Goal: Transaction & Acquisition: Purchase product/service

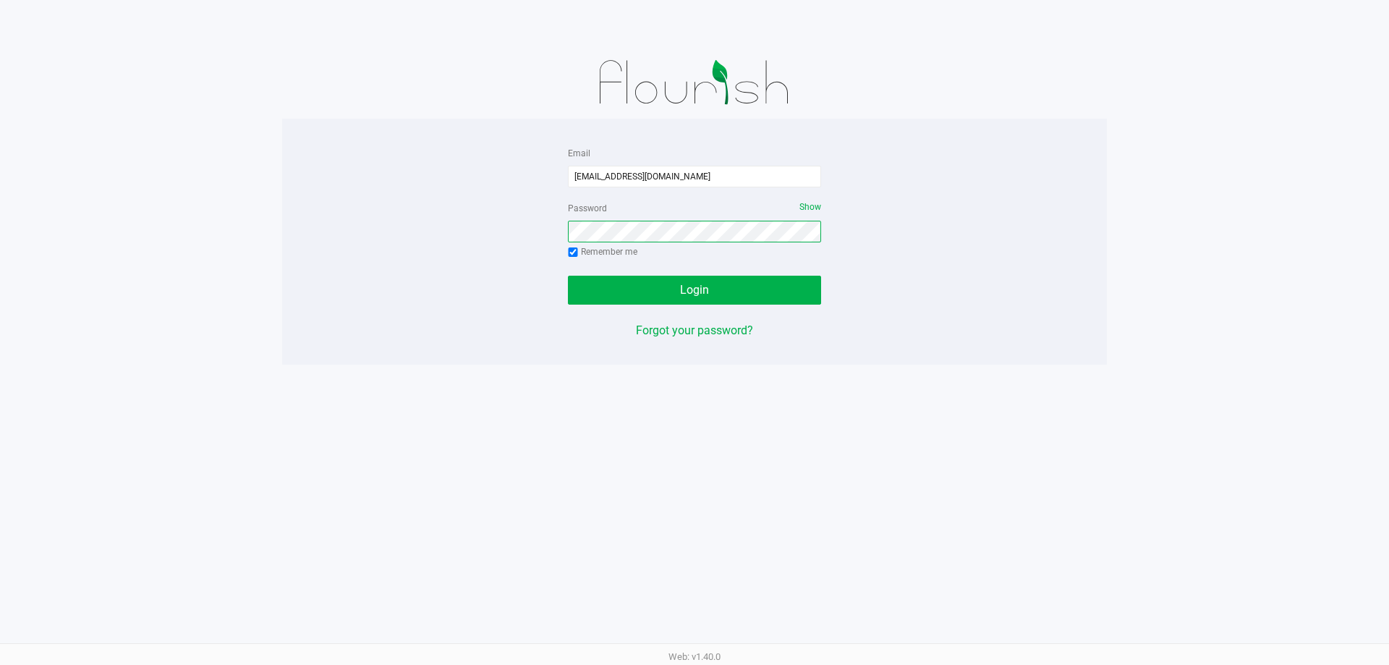
click at [568, 276] on button "Login" at bounding box center [694, 290] width 253 height 29
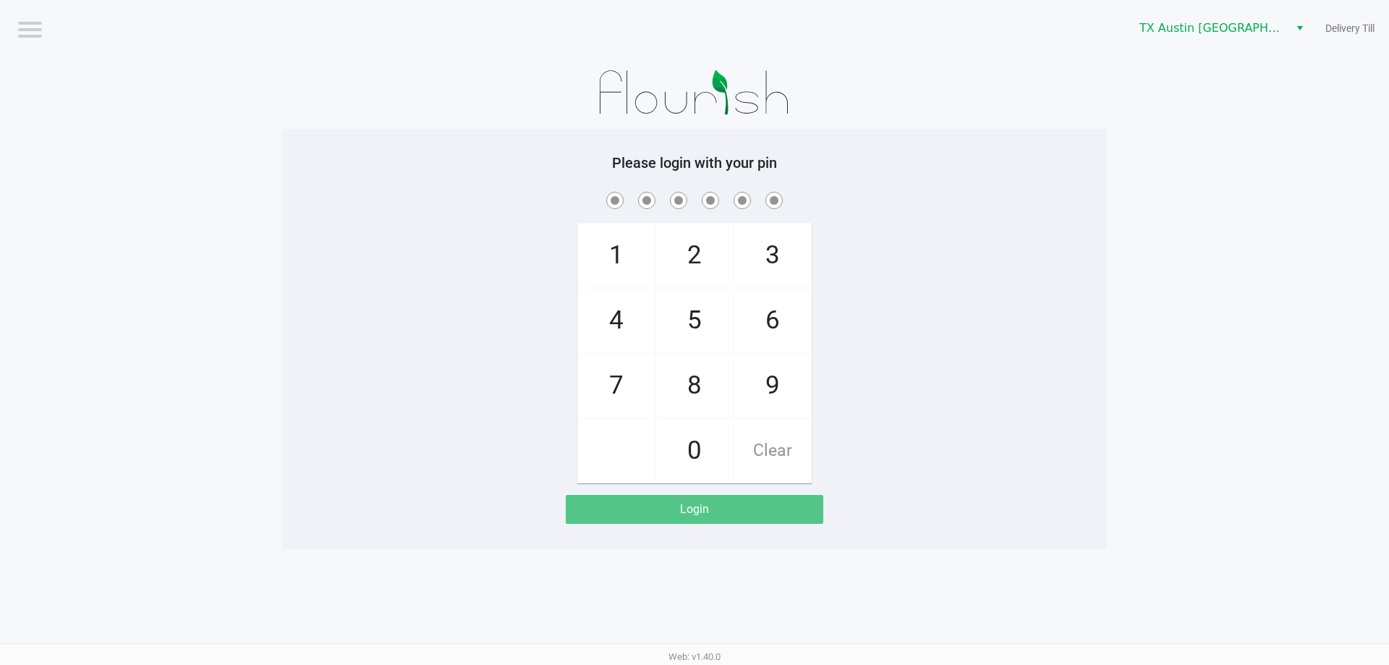
click at [618, 362] on span "7" at bounding box center [616, 386] width 77 height 64
checkbox input "true"
click at [622, 325] on span "4" at bounding box center [616, 321] width 77 height 64
checkbox input "true"
click at [783, 310] on span "6" at bounding box center [772, 321] width 77 height 64
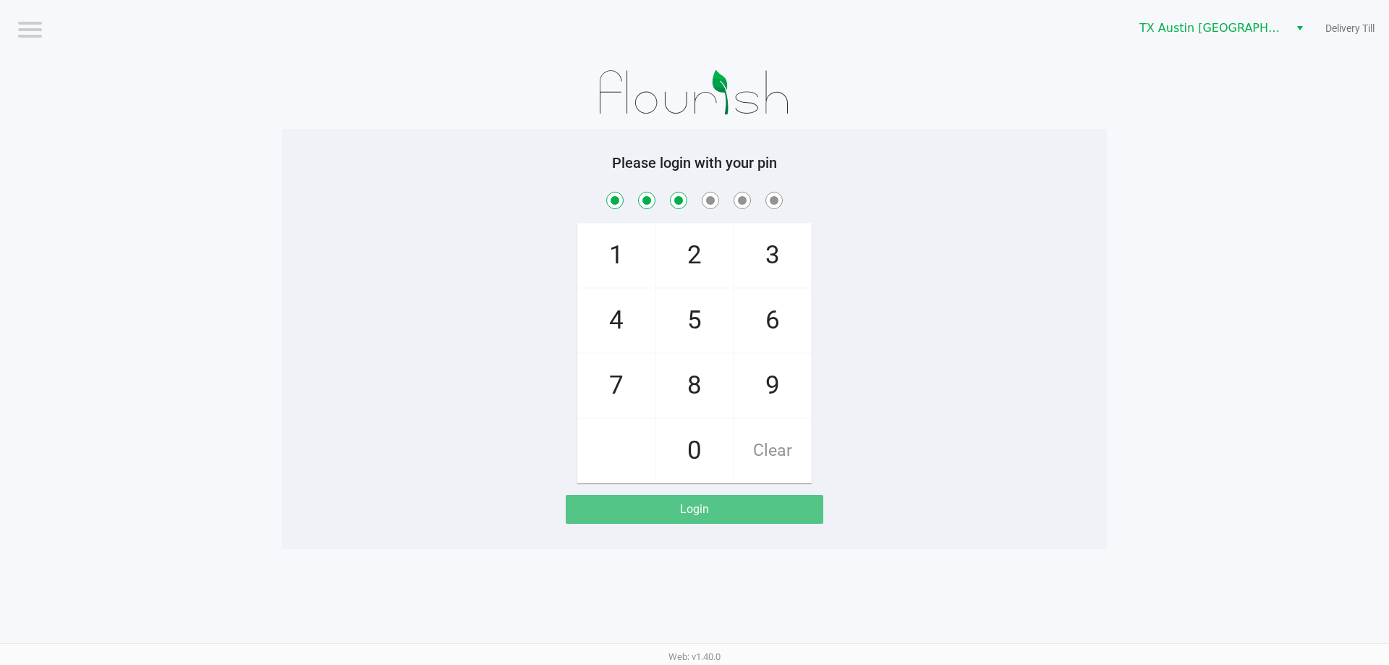
checkbox input "true"
click at [616, 252] on span "1" at bounding box center [616, 255] width 77 height 64
checkbox input "true"
click at [741, 311] on span "6" at bounding box center [772, 321] width 77 height 64
checkbox input "true"
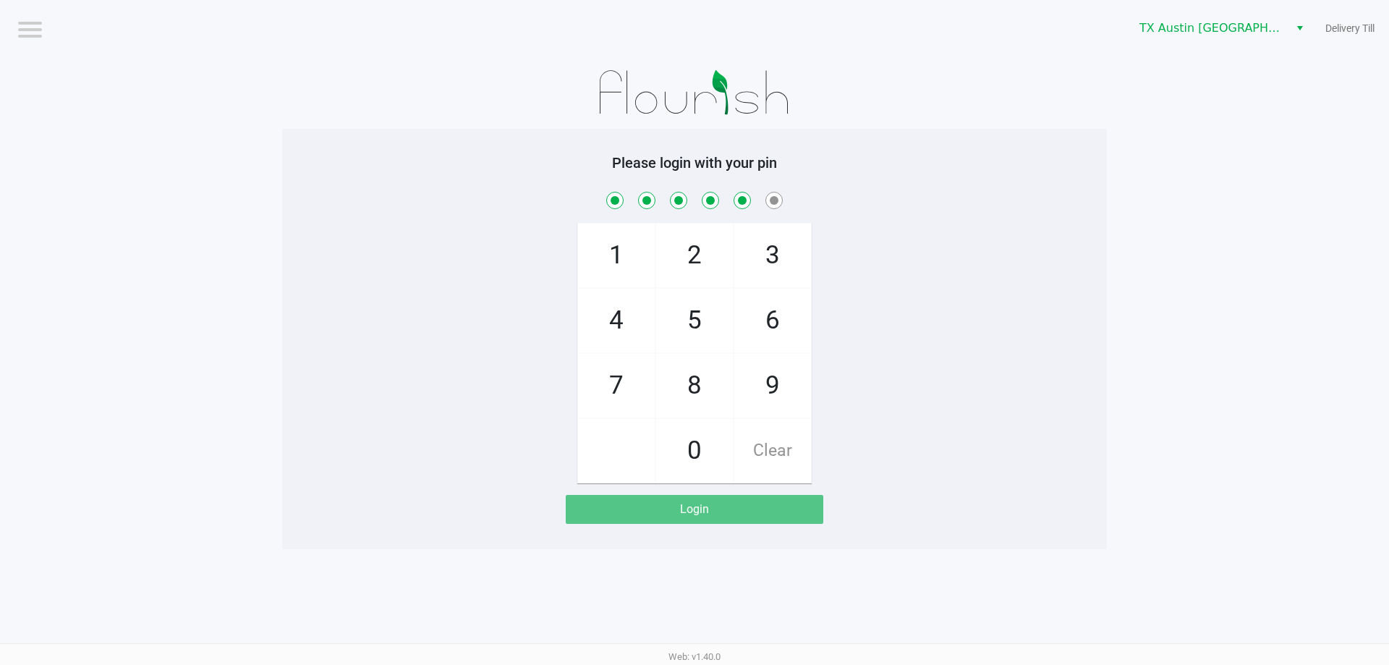
click at [717, 260] on span "2" at bounding box center [694, 255] width 77 height 64
checkbox input "true"
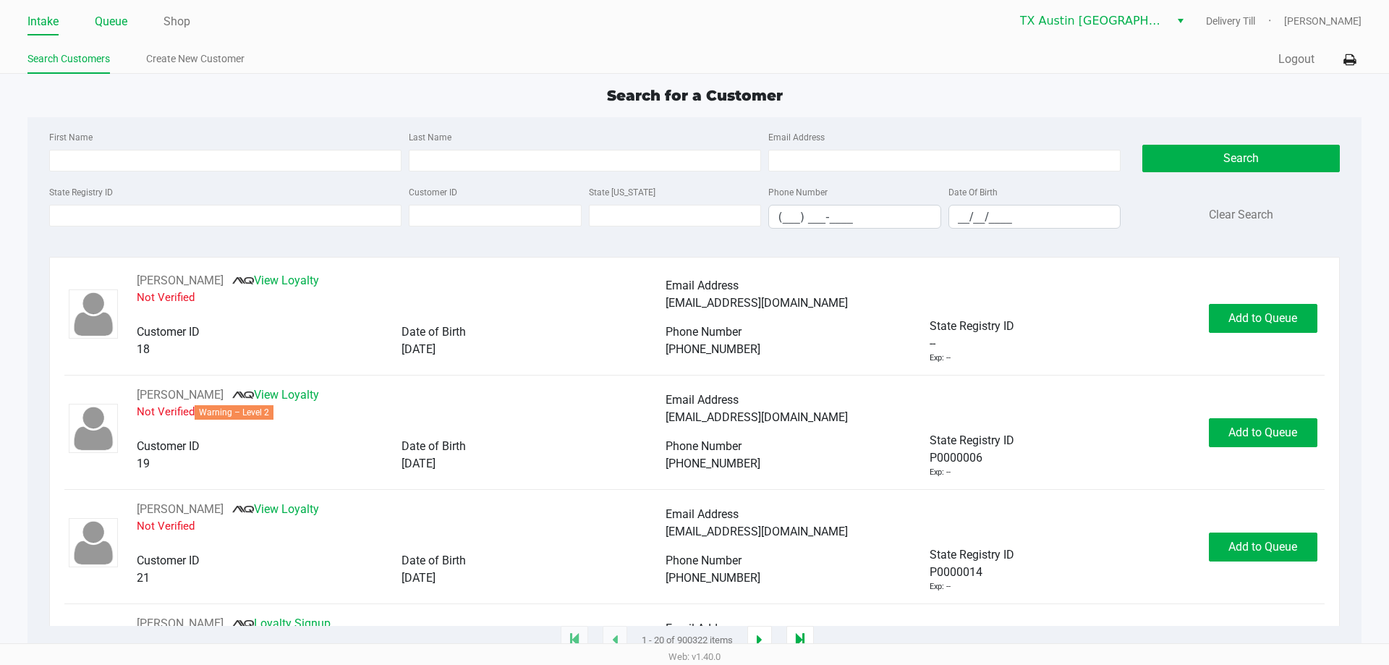
click at [104, 23] on link "Queue" at bounding box center [111, 22] width 33 height 20
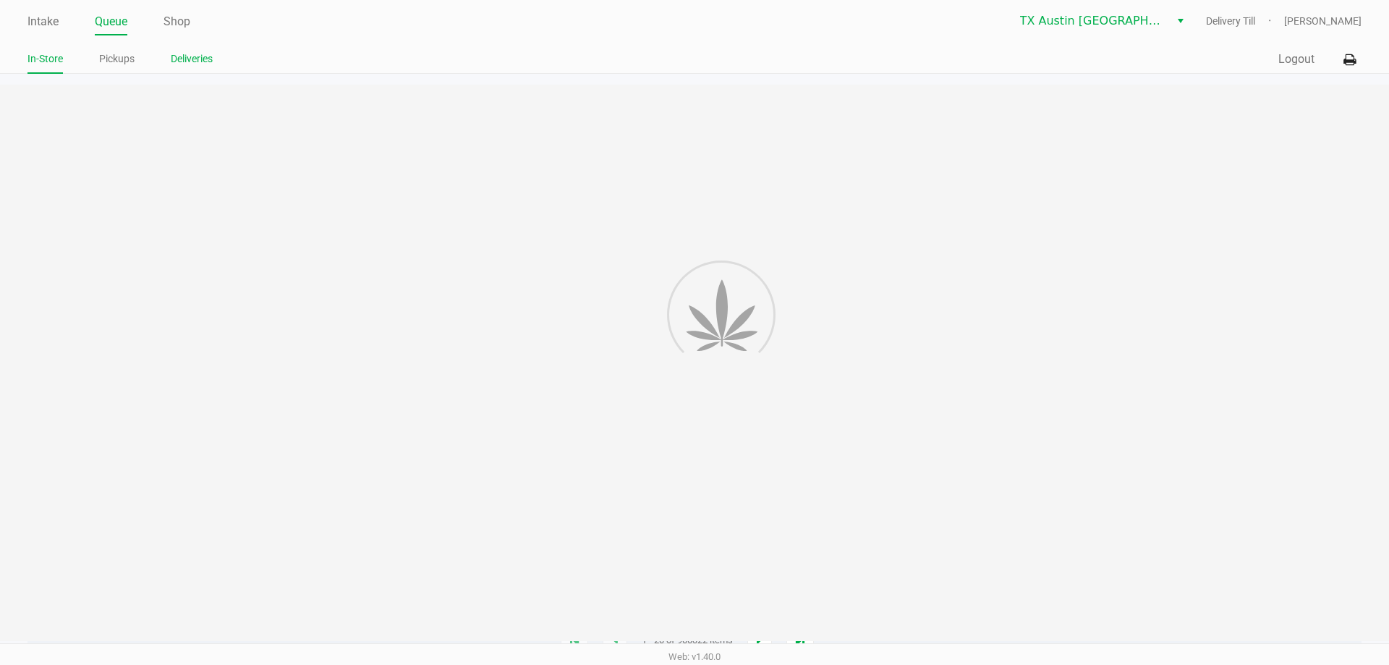
click at [190, 54] on link "Deliveries" at bounding box center [192, 59] width 42 height 18
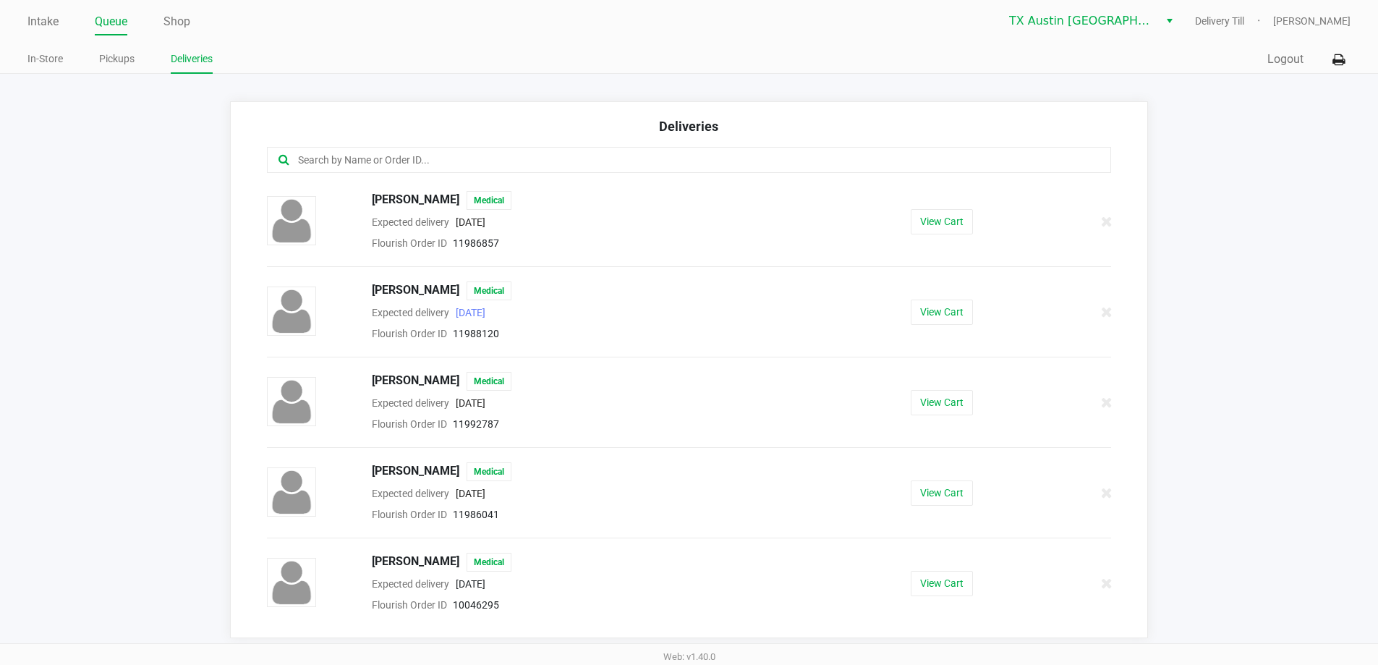
click at [636, 165] on input "text" at bounding box center [666, 160] width 739 height 17
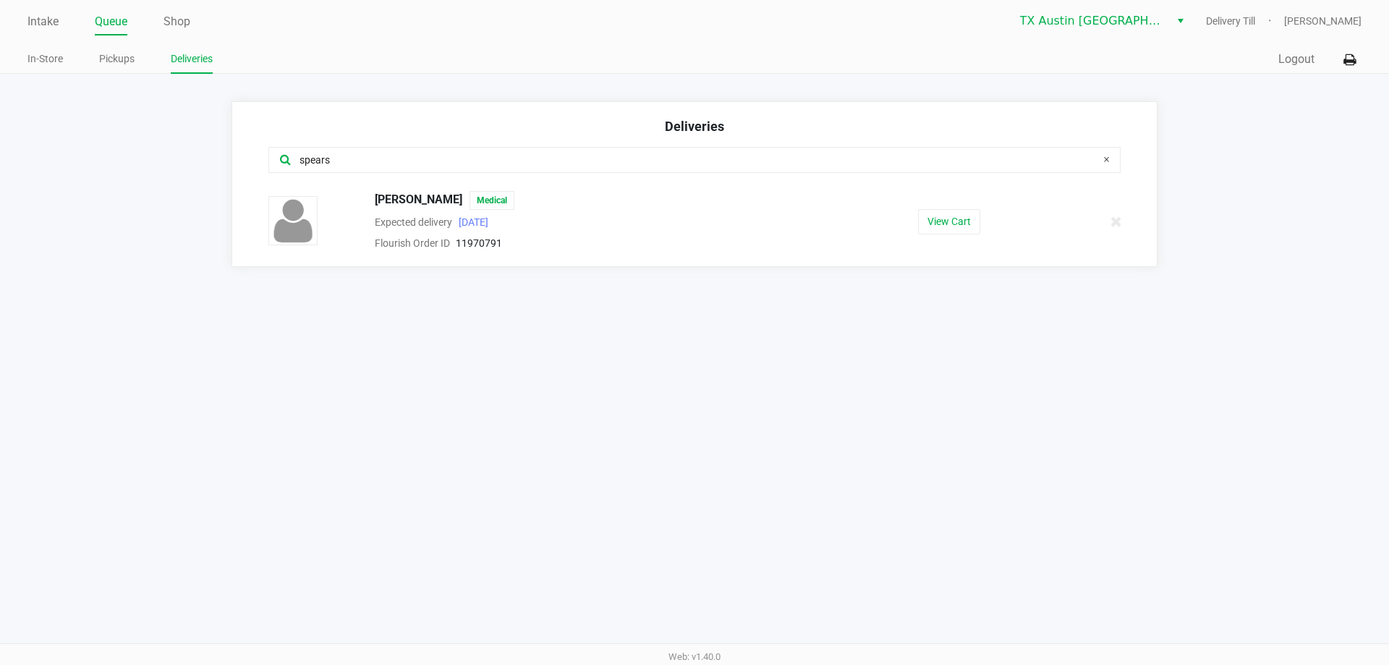
type input "spears"
click at [976, 221] on button "View Cart" at bounding box center [949, 221] width 62 height 25
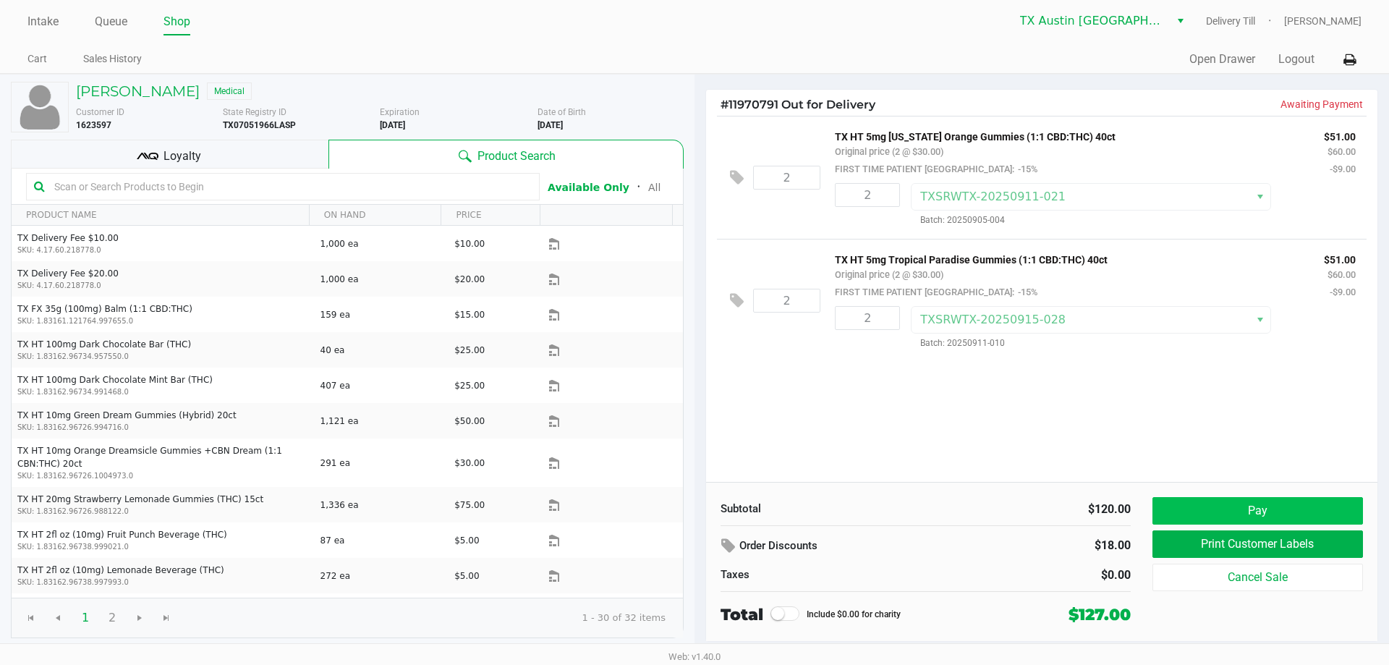
click at [1275, 513] on button "Pay" at bounding box center [1257, 510] width 210 height 27
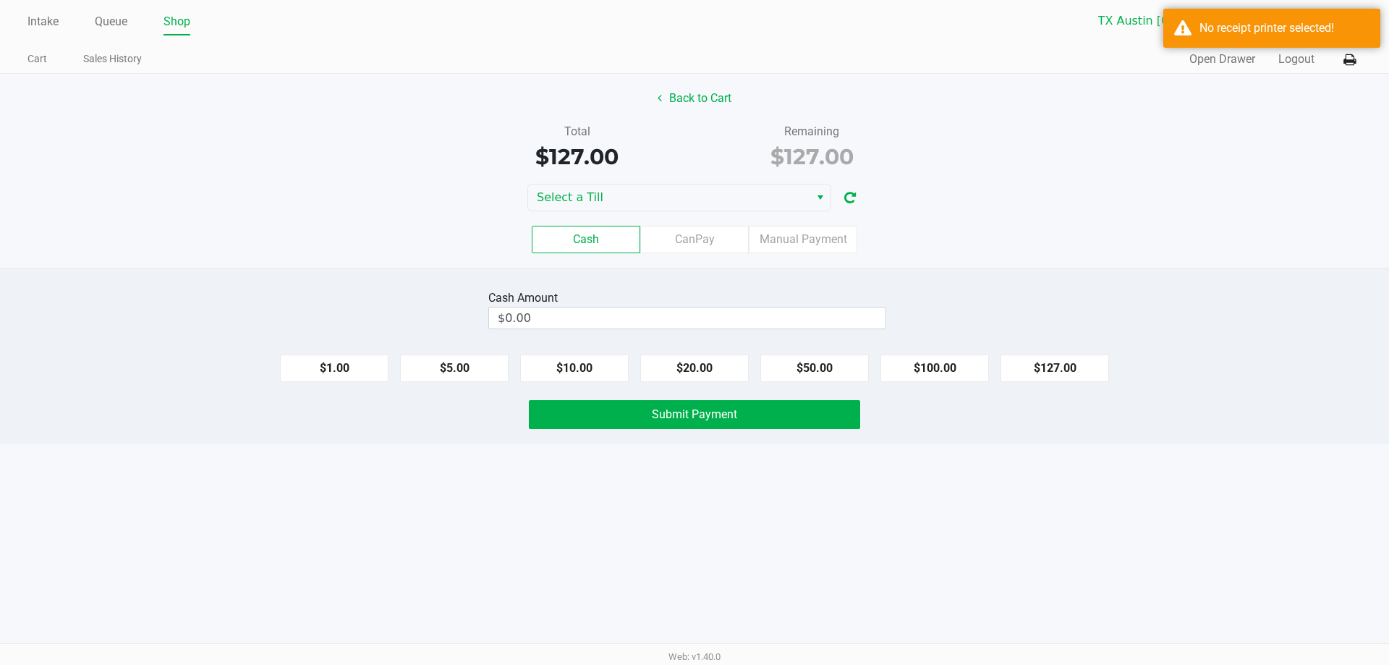
click at [1094, 380] on button "$127.00" at bounding box center [1054, 367] width 108 height 27
type input "$127.00"
click at [814, 197] on span "Select" at bounding box center [820, 197] width 12 height 17
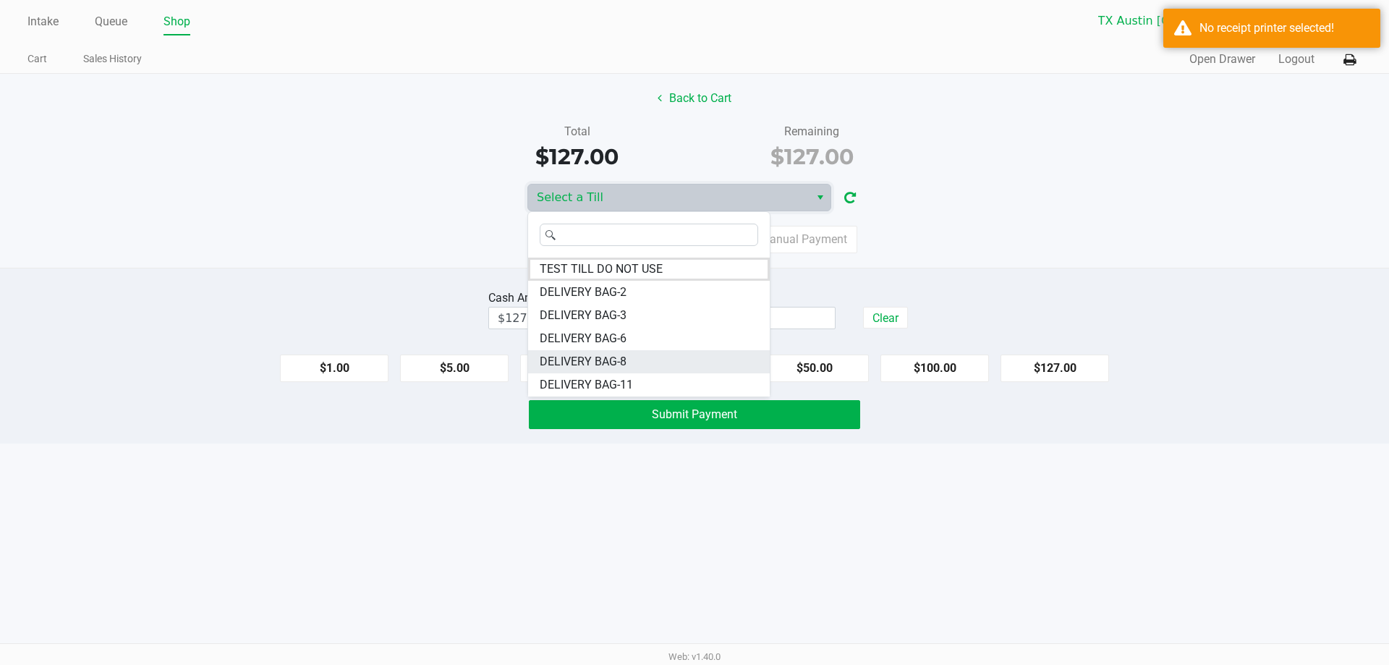
click at [651, 368] on li "DELIVERY BAG-8" at bounding box center [649, 361] width 242 height 23
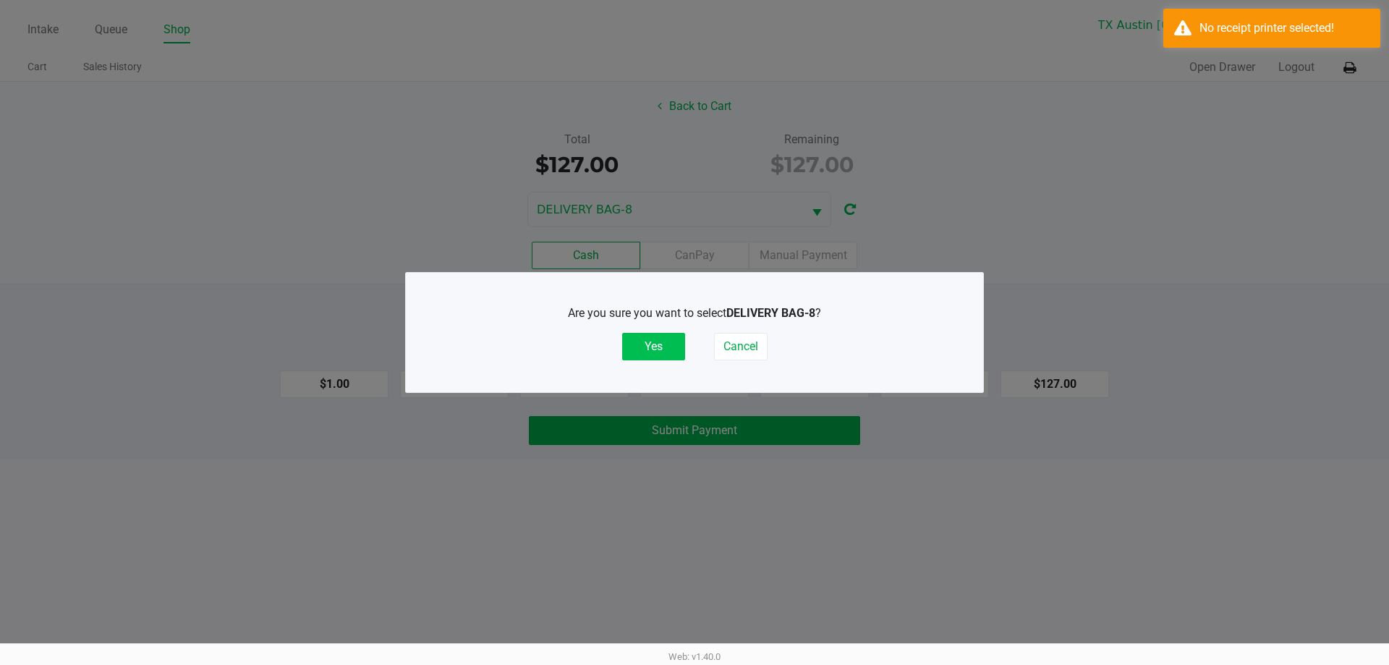
click at [651, 350] on button "Yes" at bounding box center [653, 346] width 63 height 27
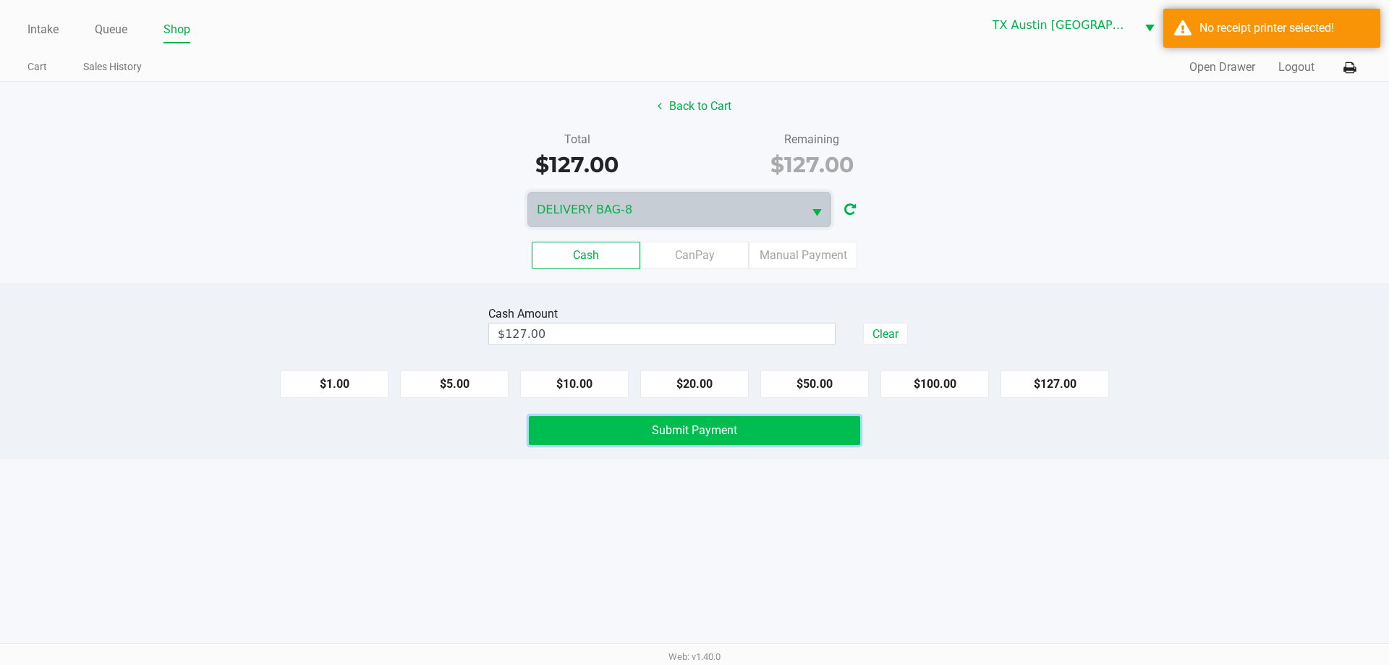
click at [725, 440] on button "Submit Payment" at bounding box center [694, 430] width 331 height 29
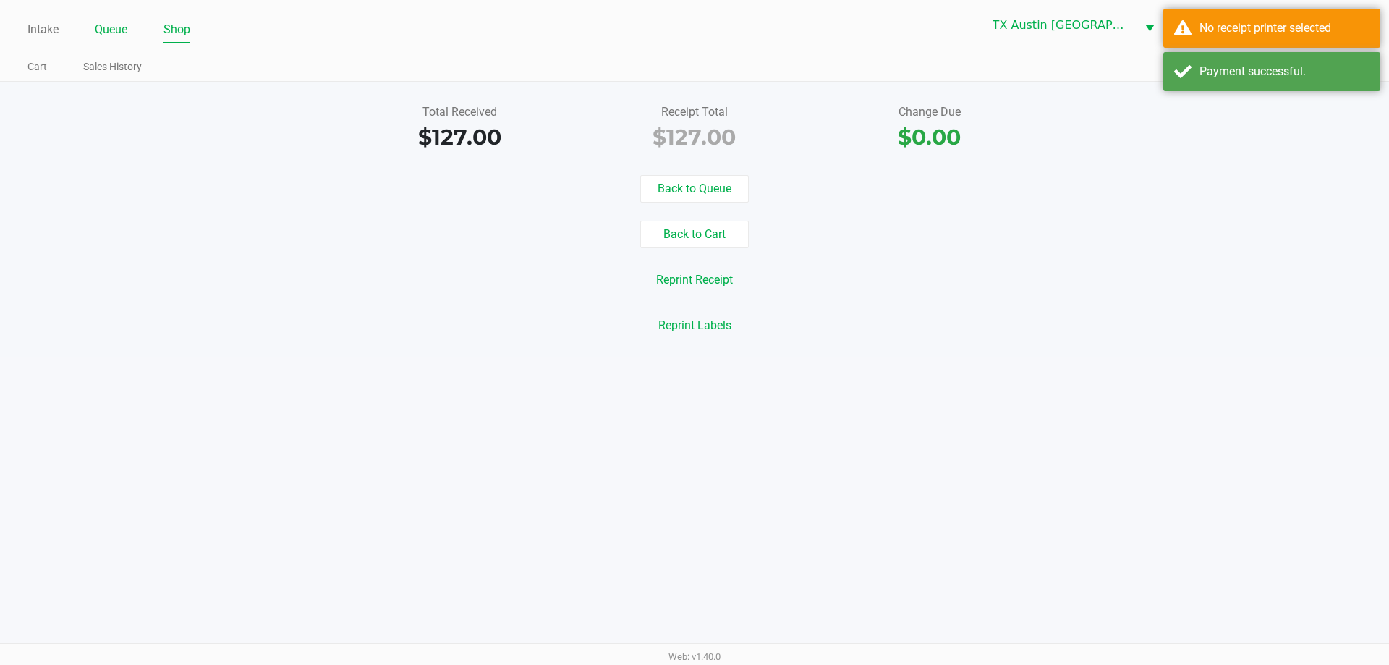
click at [106, 27] on link "Queue" at bounding box center [111, 30] width 33 height 20
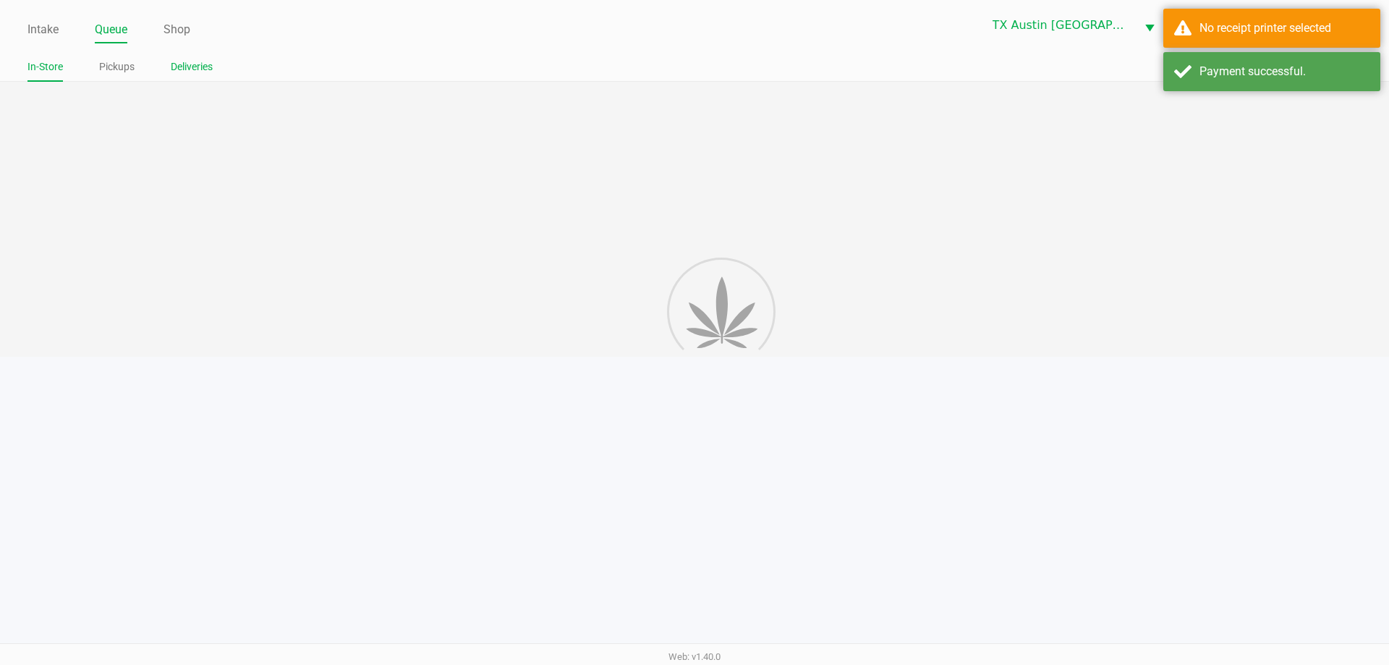
click at [185, 64] on link "Deliveries" at bounding box center [192, 67] width 42 height 18
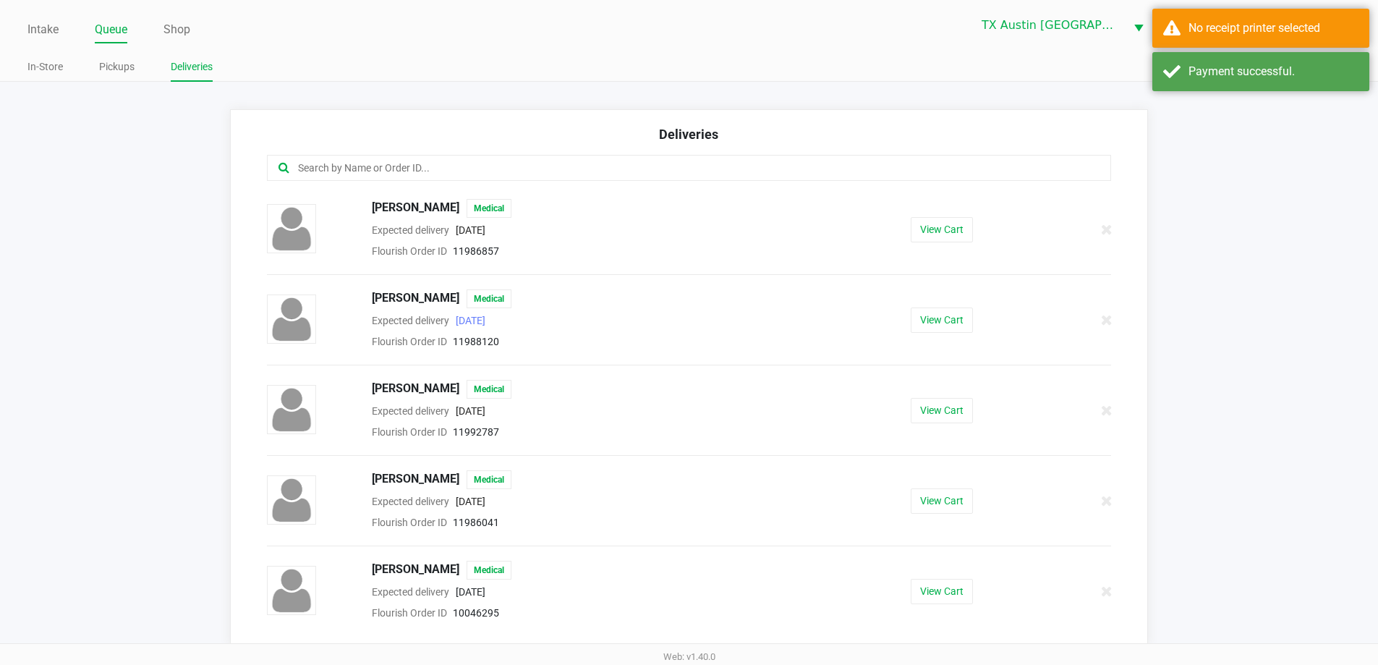
click at [503, 171] on input "text" at bounding box center [666, 168] width 739 height 17
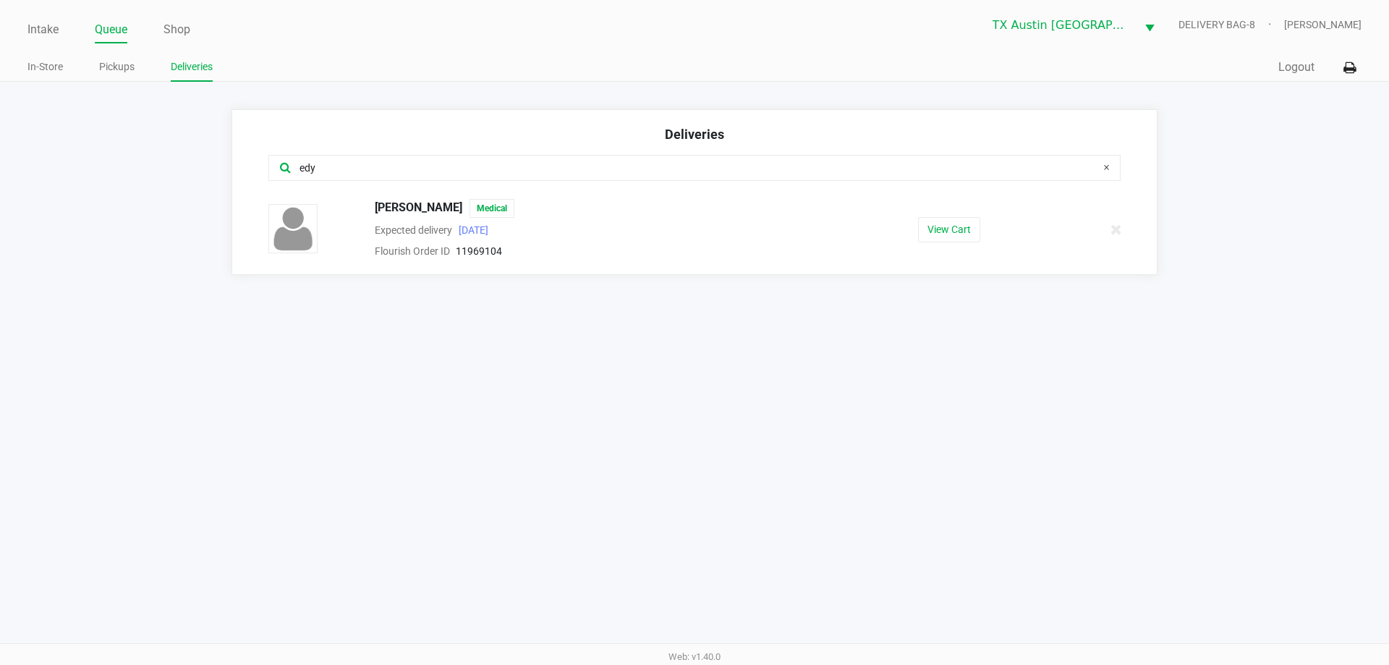
type input "edy"
click at [963, 233] on button "View Cart" at bounding box center [949, 229] width 62 height 25
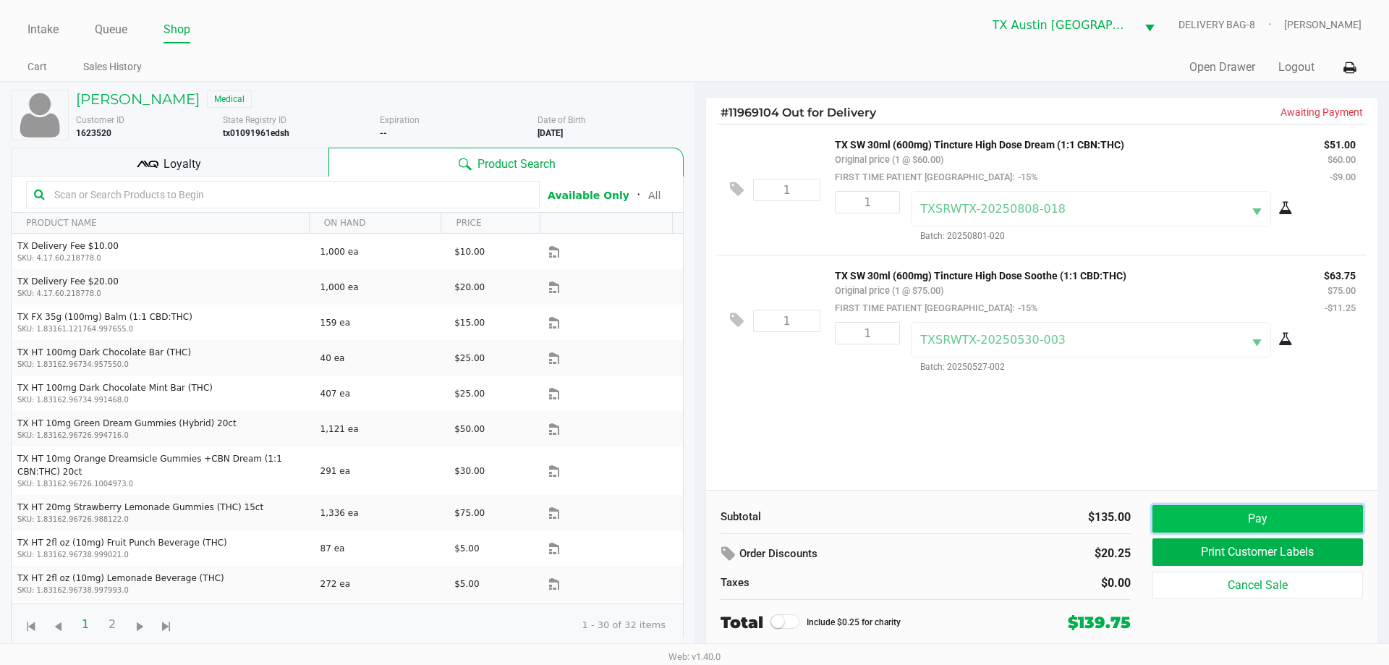
click at [1266, 521] on button "Pay" at bounding box center [1257, 518] width 210 height 27
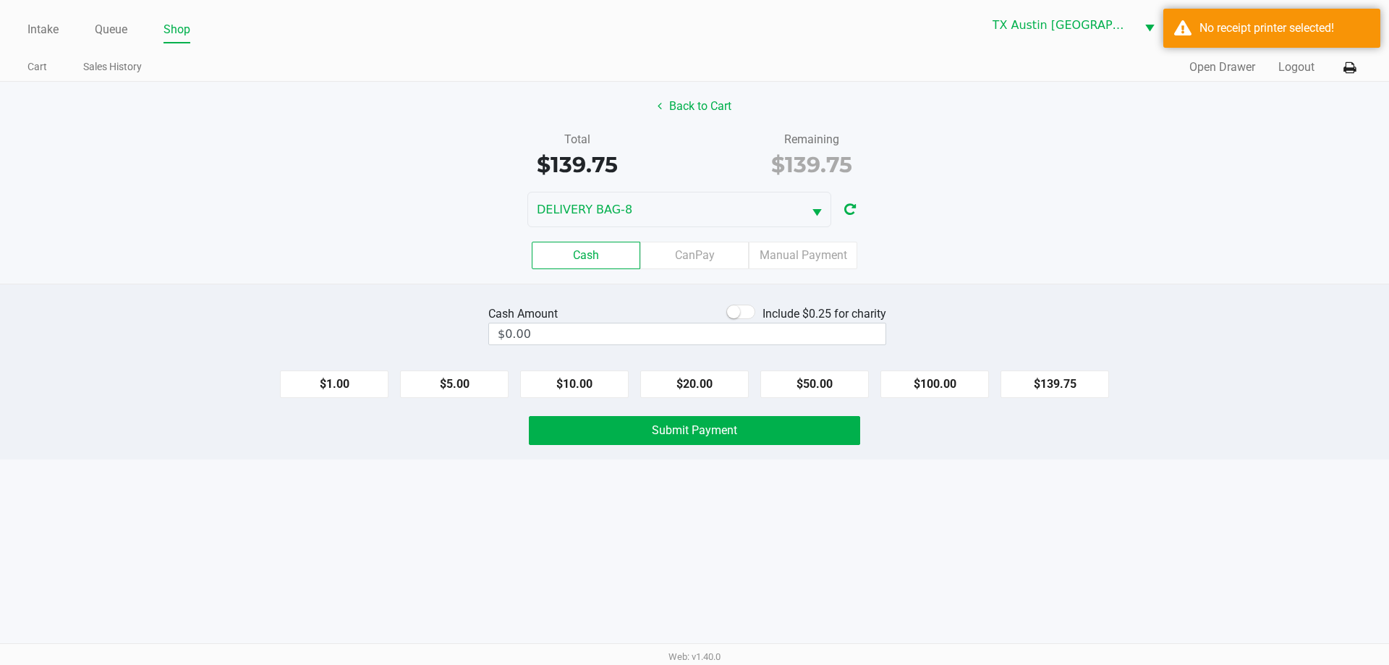
click at [1055, 381] on button "$139.75" at bounding box center [1054, 383] width 108 height 27
type input "$139.75"
click at [812, 440] on button "Submit Payment" at bounding box center [694, 430] width 331 height 29
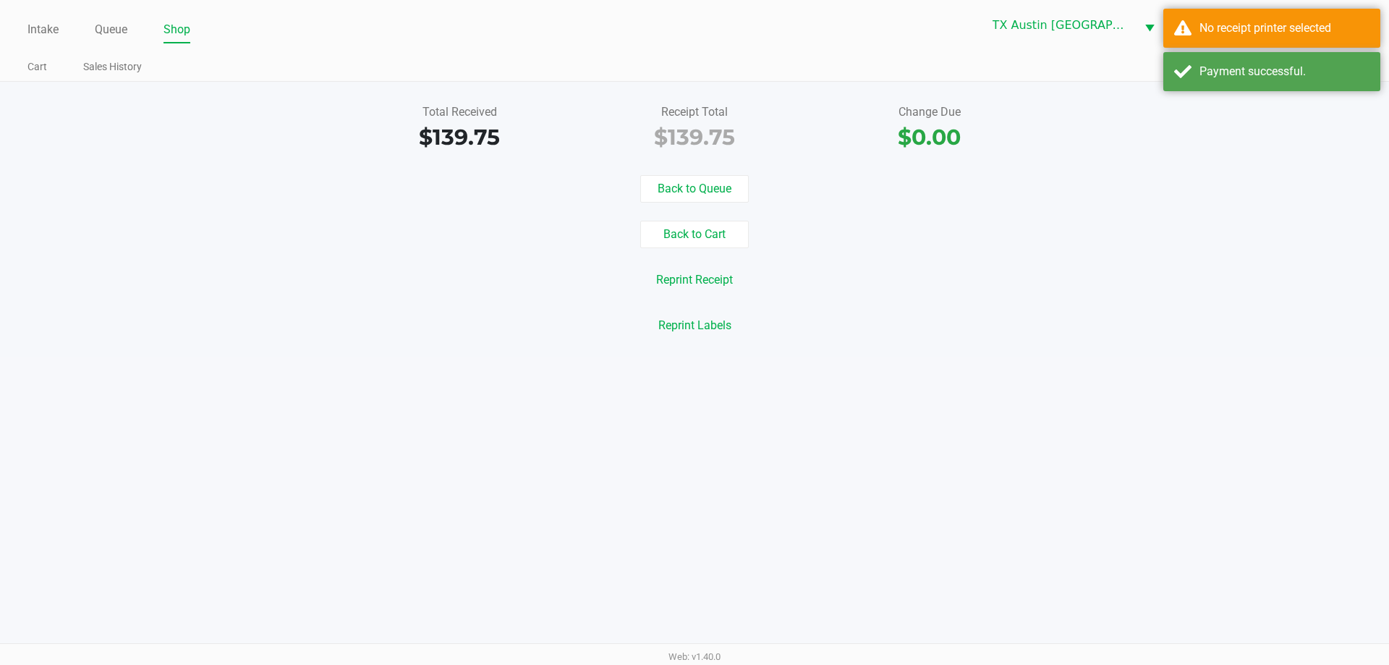
click at [95, 27] on link "Queue" at bounding box center [111, 30] width 33 height 20
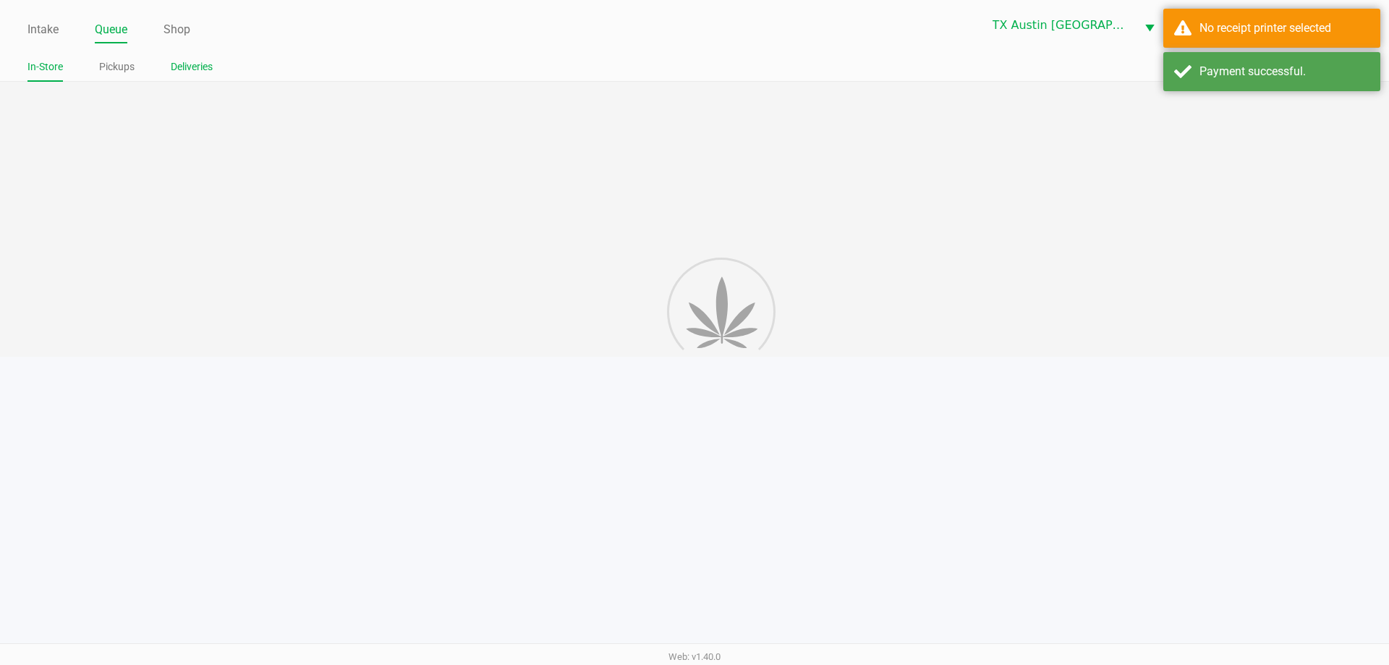
click at [172, 67] on link "Deliveries" at bounding box center [192, 67] width 42 height 18
